Goal: Task Accomplishment & Management: Manage account settings

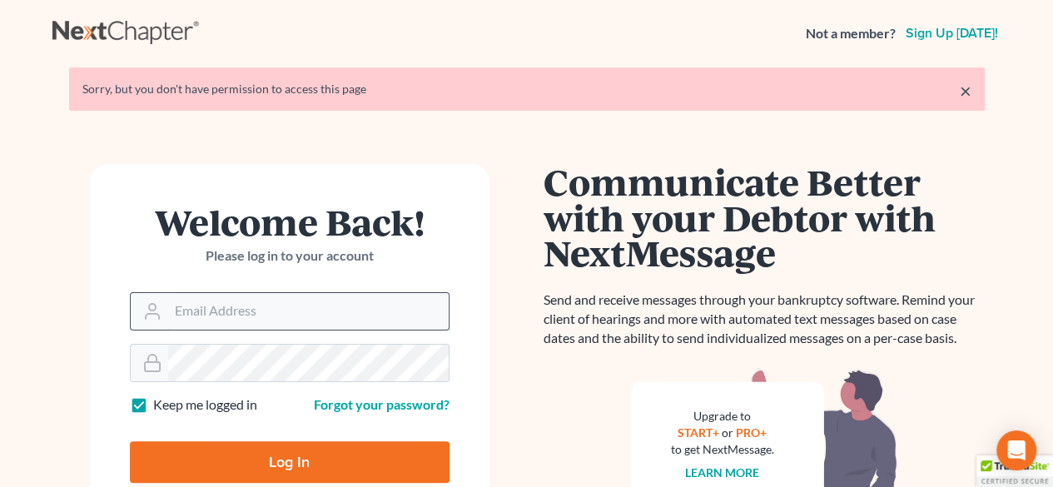
click at [275, 311] on input "Email Address" at bounding box center [308, 311] width 280 height 37
type input "[EMAIL_ADDRESS][DOMAIN_NAME]"
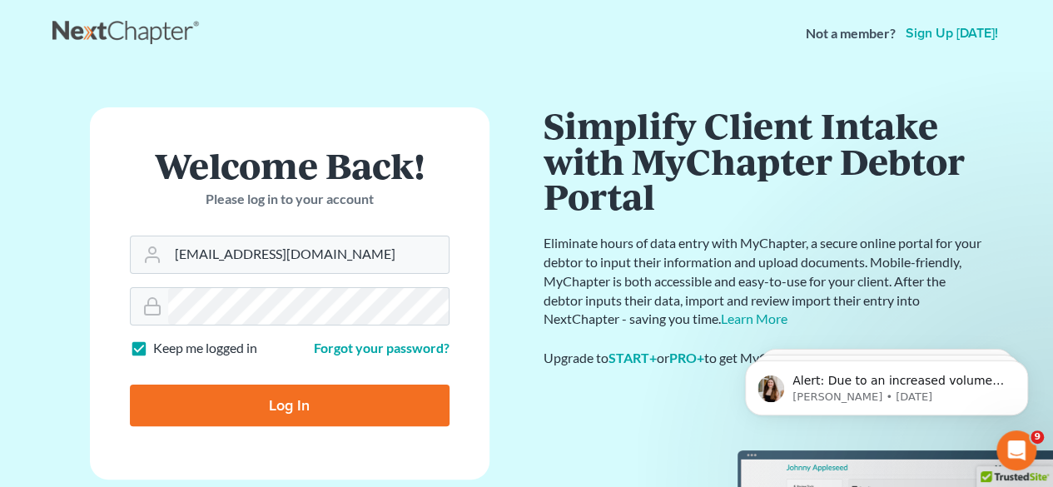
click at [271, 410] on input "Log In" at bounding box center [290, 405] width 320 height 42
type input "Thinking..."
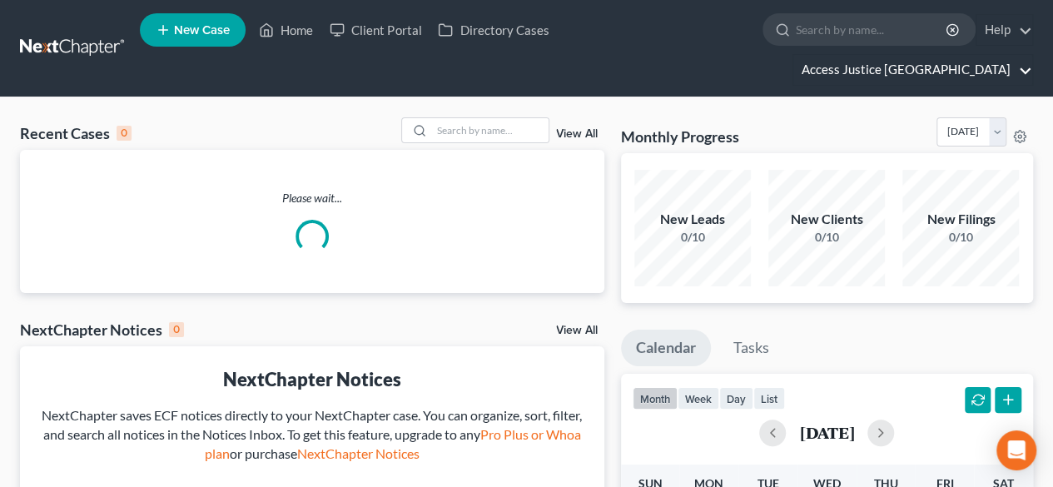
click at [919, 55] on link "Access Justice [GEOGRAPHIC_DATA]" at bounding box center [912, 70] width 239 height 30
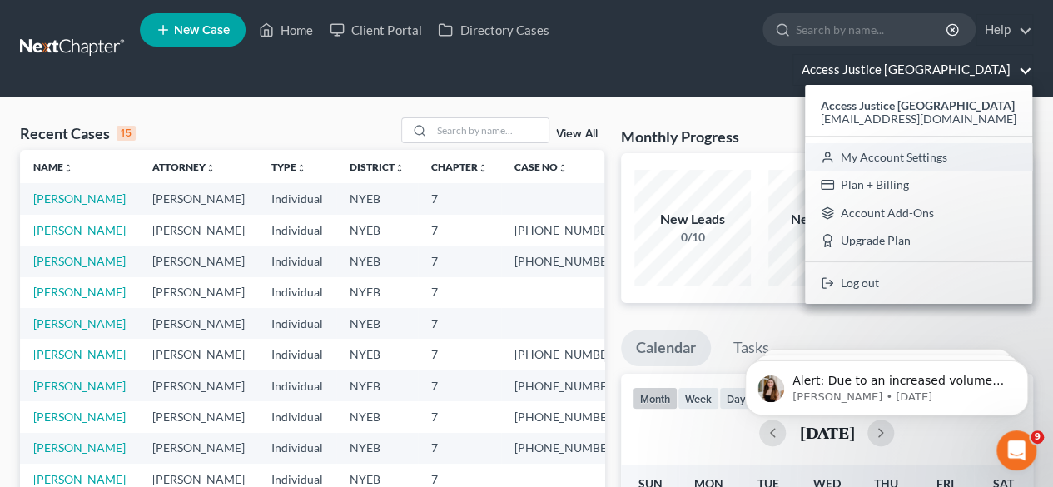
click at [914, 143] on link "My Account Settings" at bounding box center [918, 157] width 227 height 28
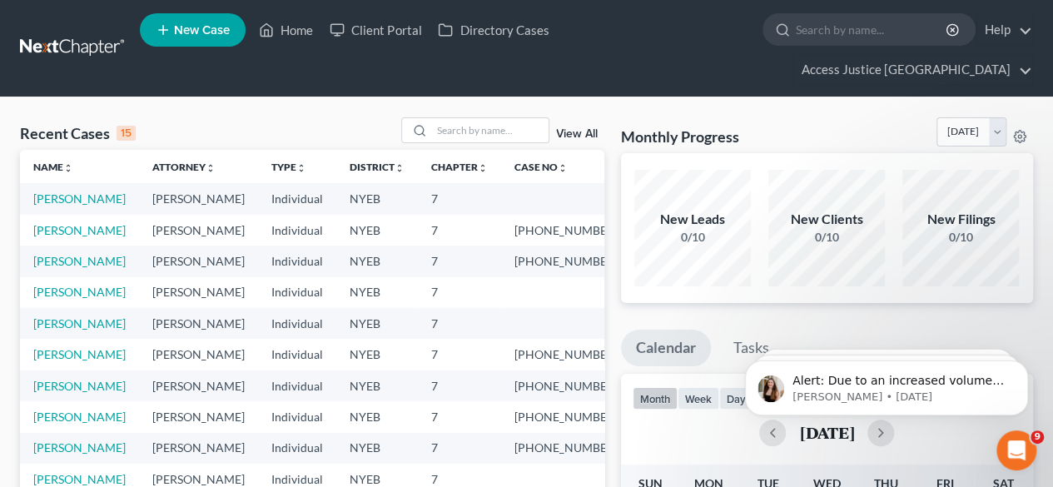
select select "24"
select select "35"
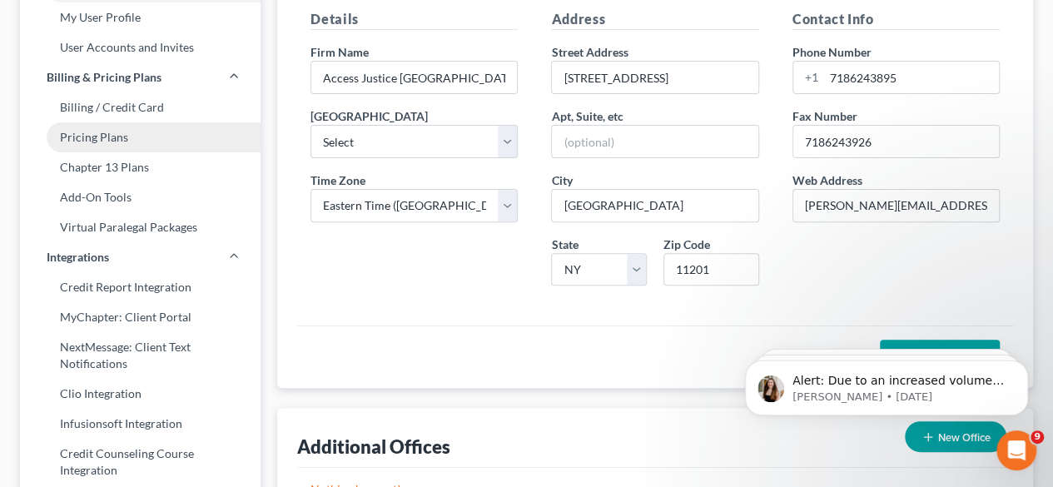
scroll to position [83, 0]
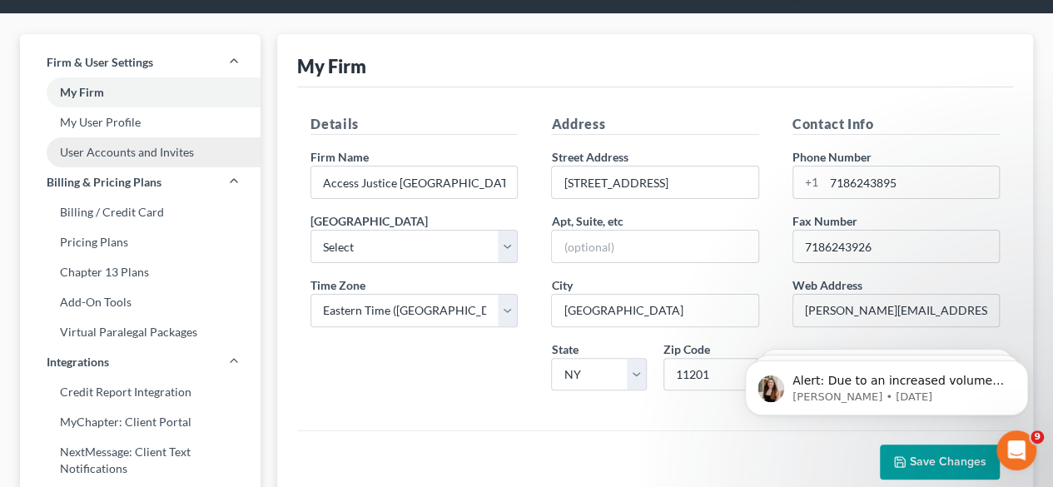
click at [144, 137] on link "User Accounts and Invites" at bounding box center [140, 152] width 241 height 30
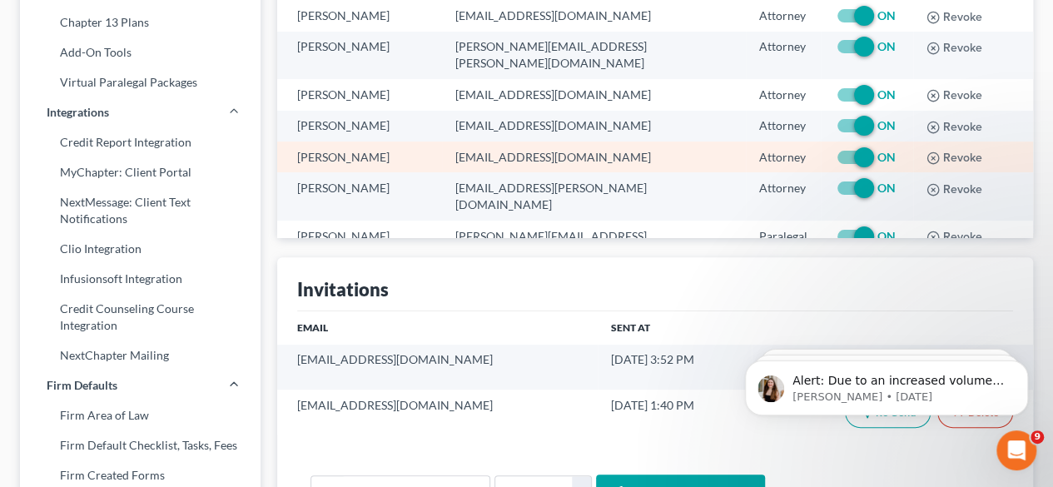
scroll to position [416, 0]
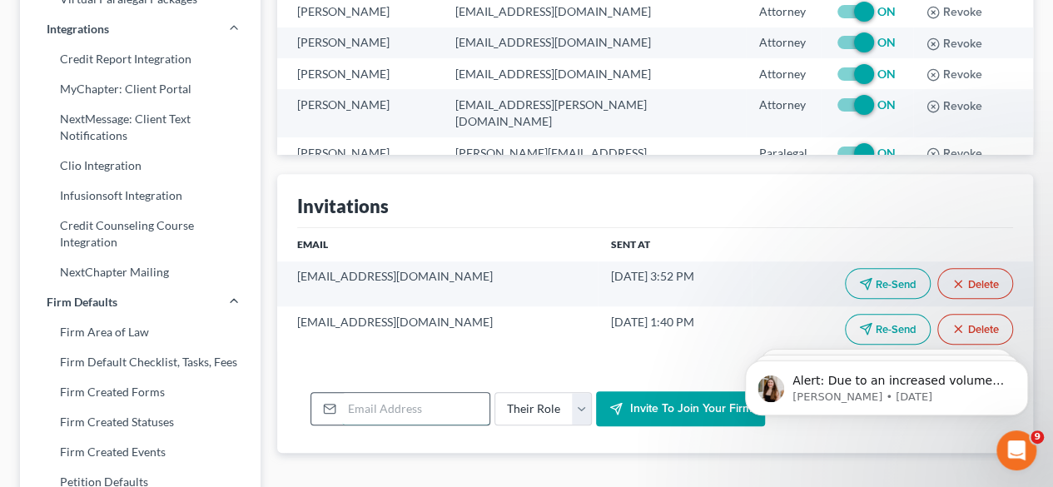
click at [411, 393] on input "email" at bounding box center [415, 409] width 147 height 32
paste input "zeno.law@verizon.net"
type input "zeno.law@verizon.net"
click at [578, 392] on select "Their Role Attorney Paralegal Assistant" at bounding box center [542, 408] width 97 height 33
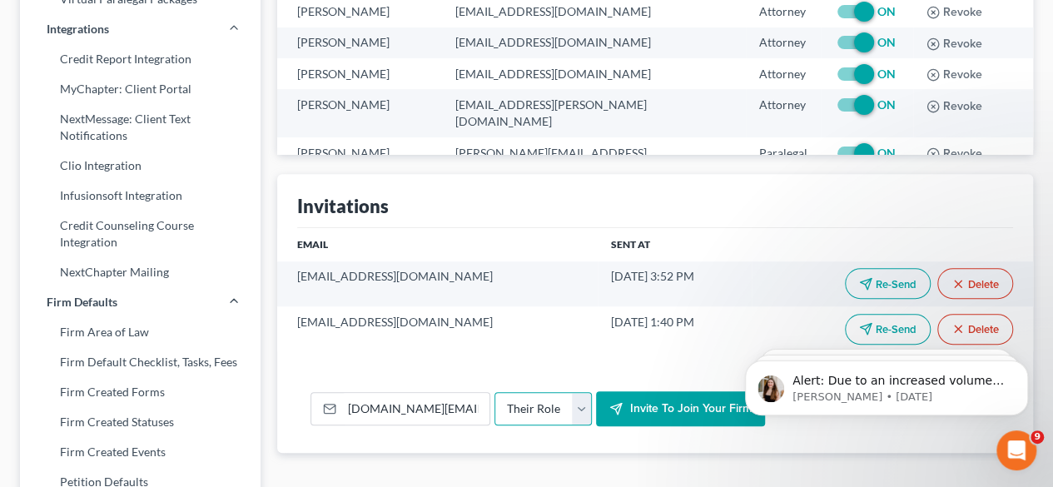
select select "attorney"
click at [494, 392] on select "Their Role Attorney Paralegal Assistant" at bounding box center [542, 408] width 97 height 33
click at [671, 401] on span "Invite to join your firm" at bounding box center [690, 408] width 122 height 14
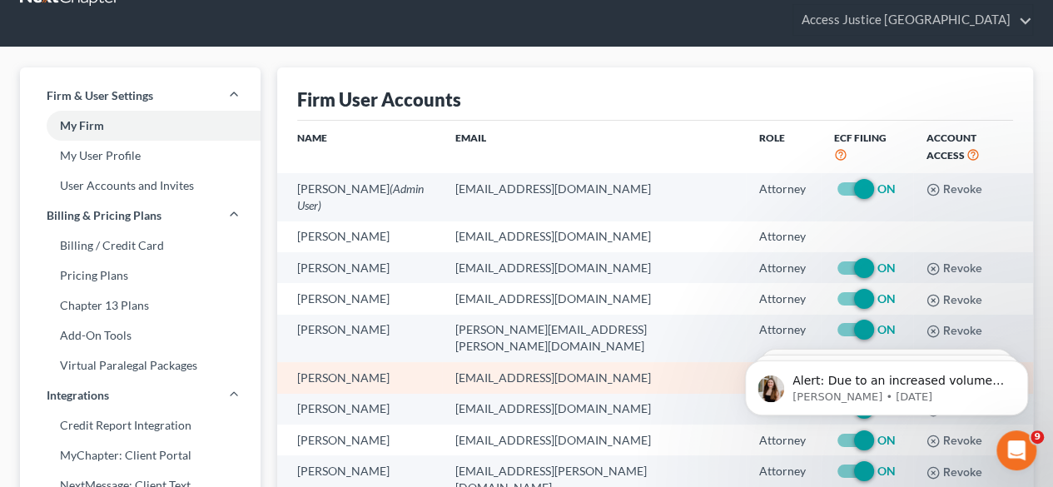
scroll to position [83, 0]
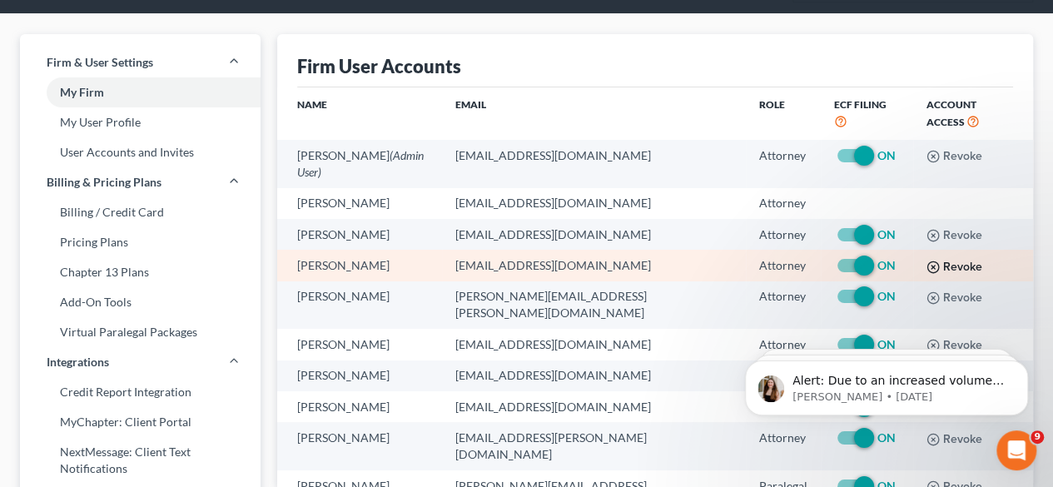
click at [926, 260] on icon "button" at bounding box center [932, 266] width 13 height 13
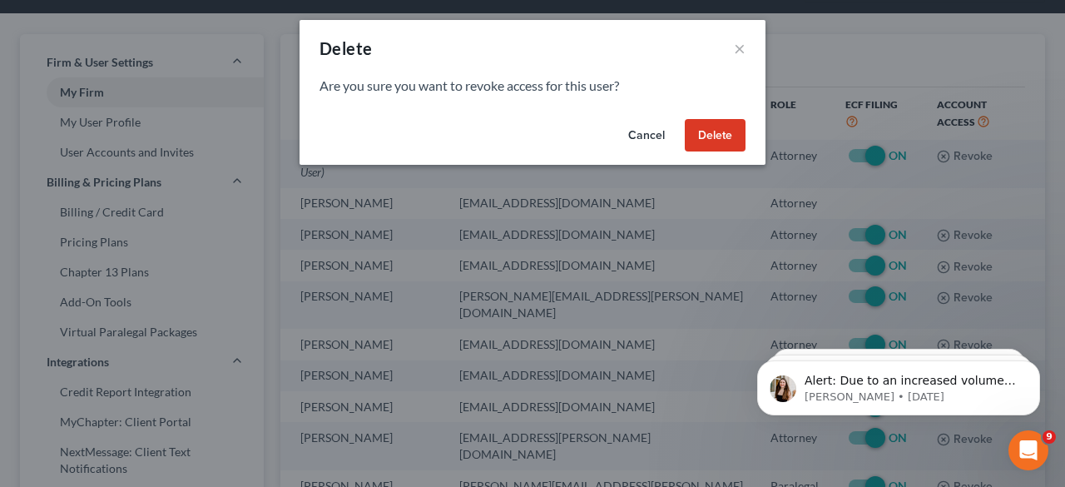
click at [701, 130] on button "Delete" at bounding box center [715, 135] width 61 height 33
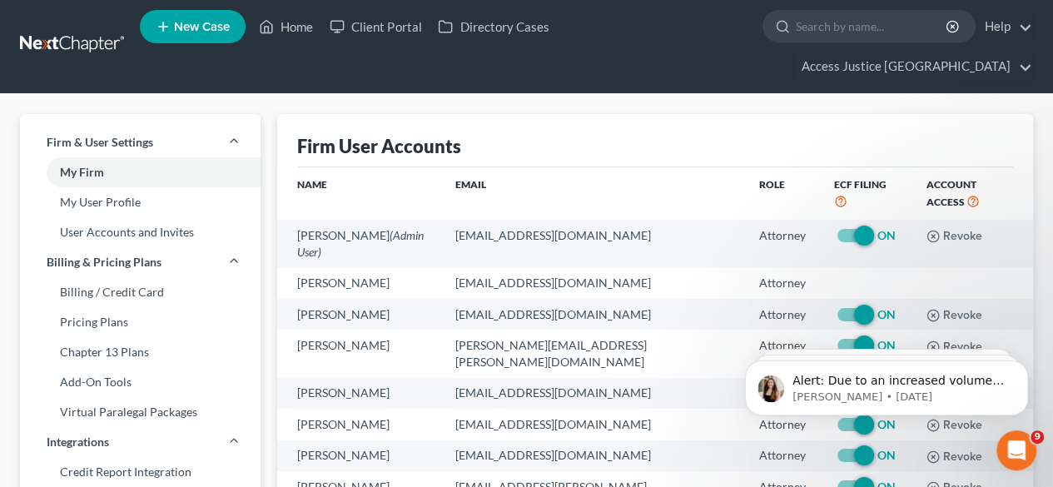
scroll to position [0, 0]
